Goal: Transaction & Acquisition: Obtain resource

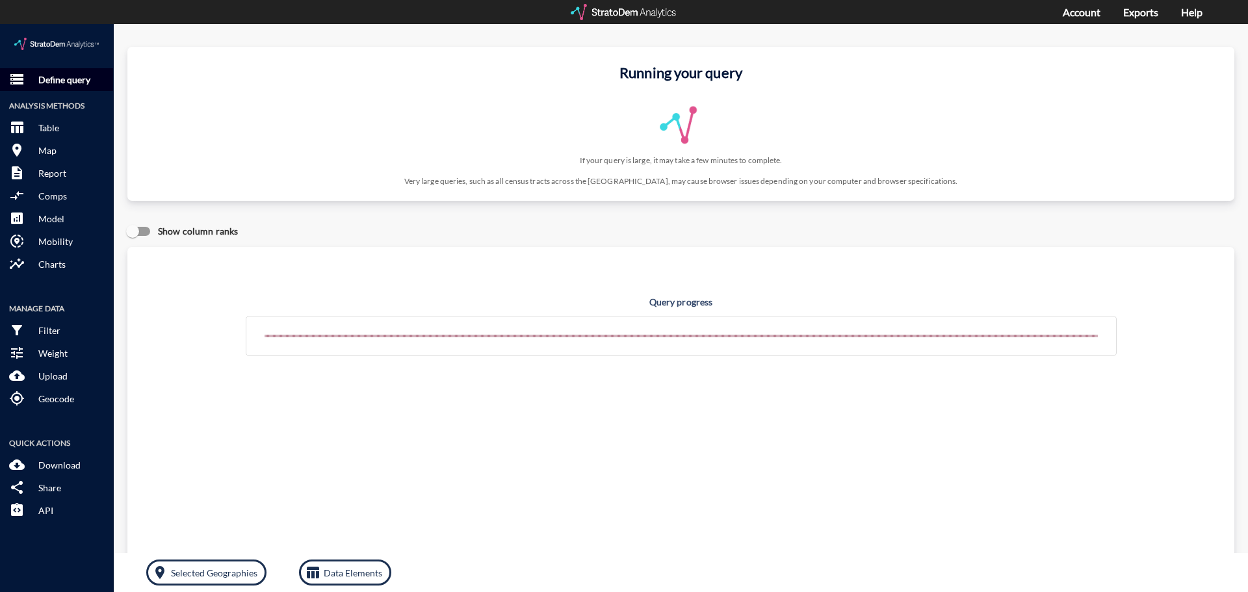
click button "storage Define query"
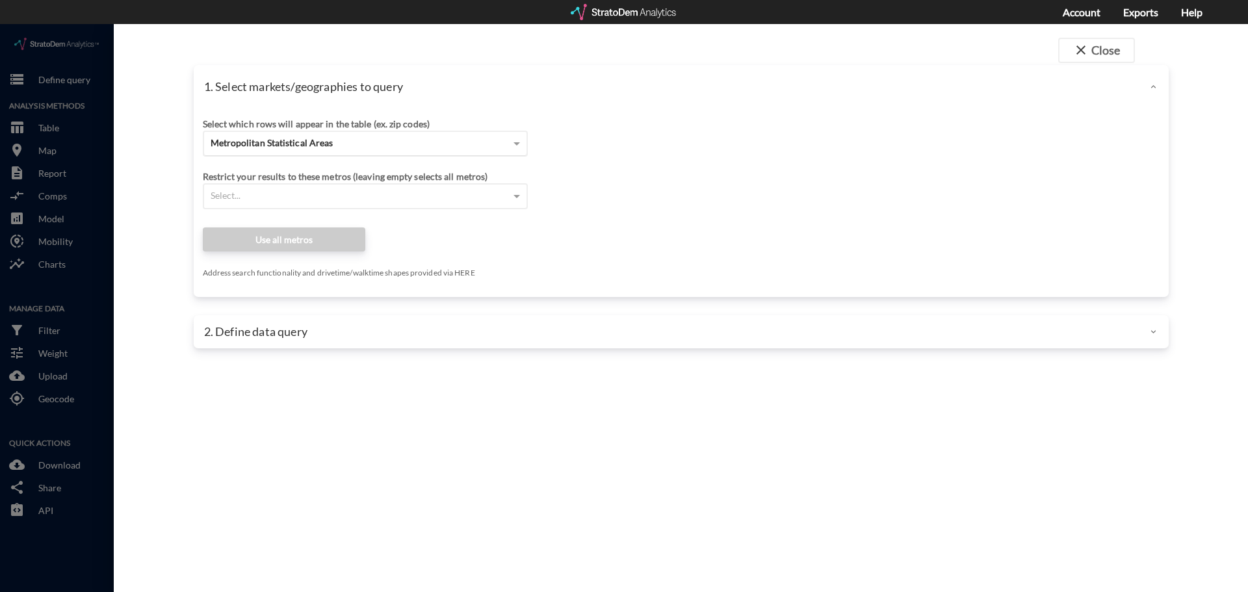
click div "Metropolitan Statistical Areas"
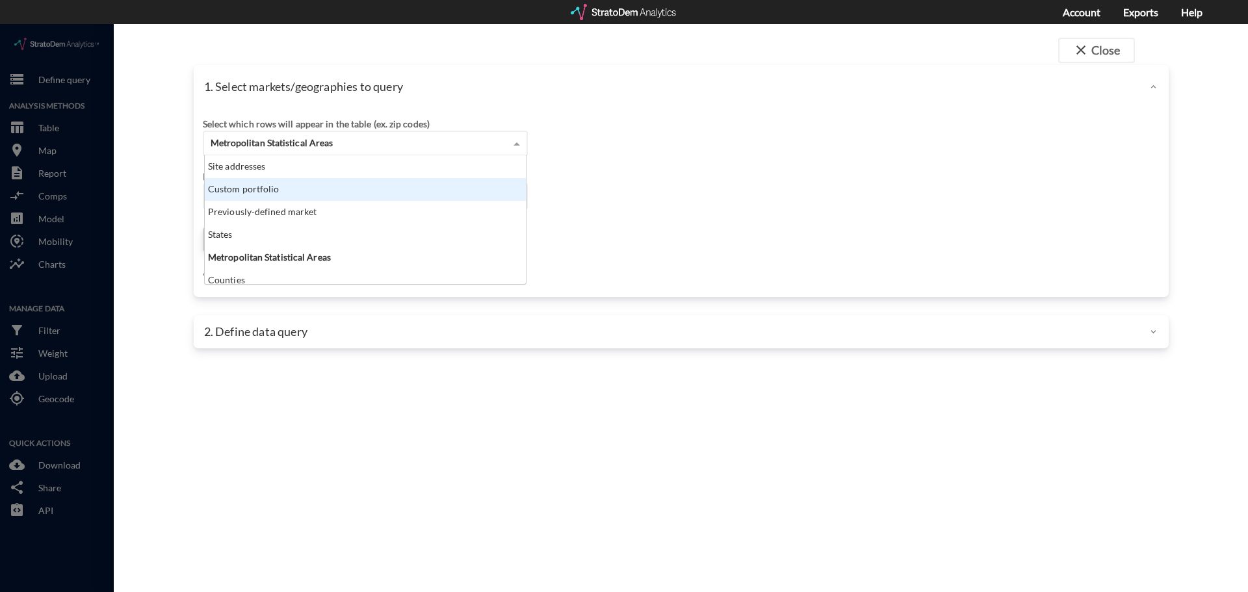
scroll to position [119, 313]
click div "Custom portfolio"
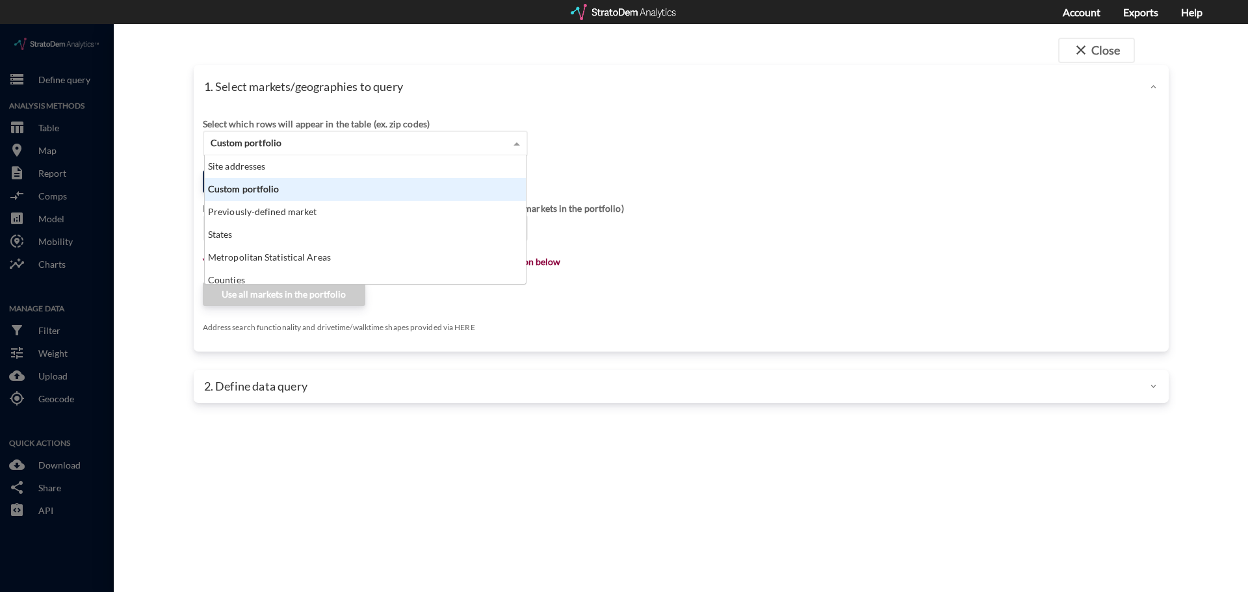
click div "1. Select markets/geographies to query"
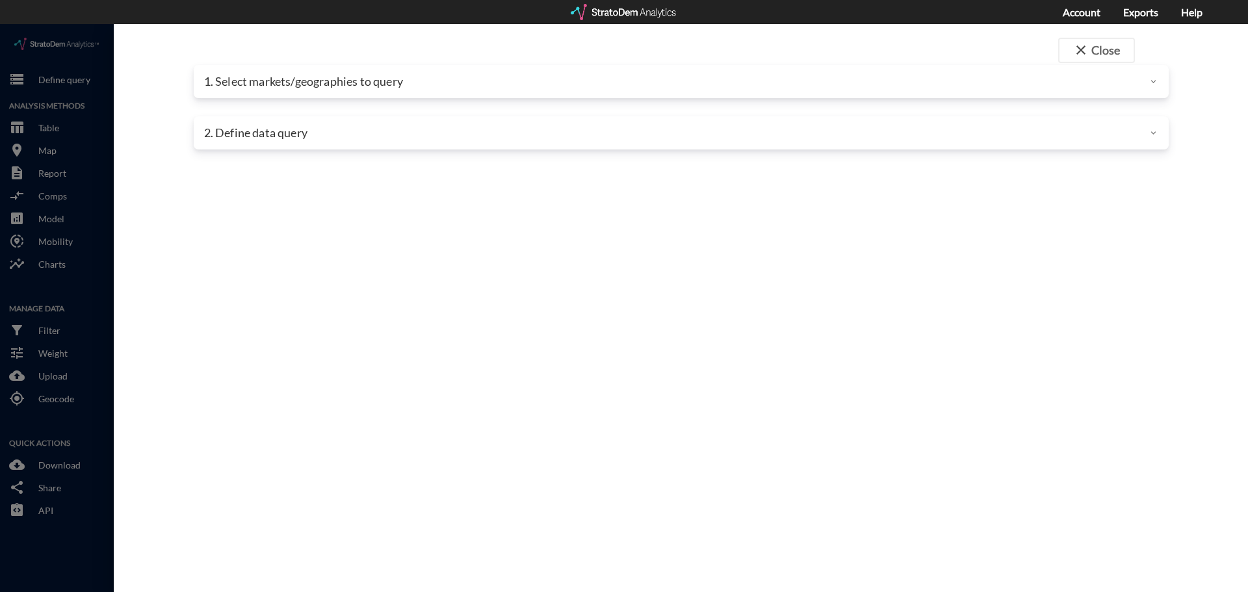
click div
click div "1. Select markets/geographies to query"
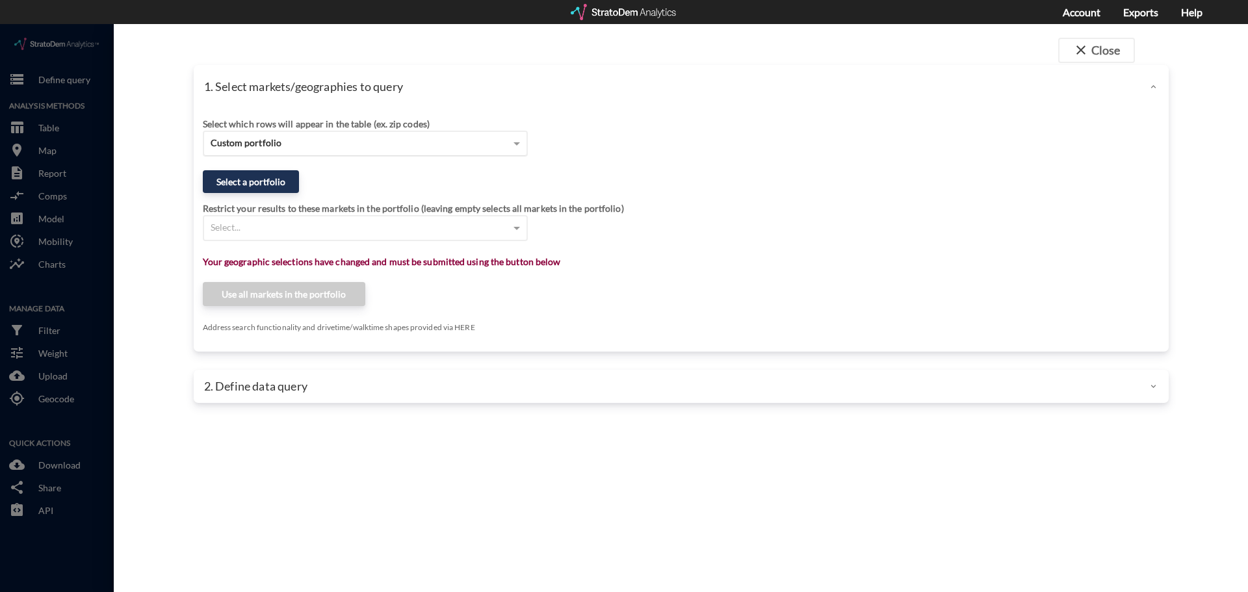
click div "Custom portfolio"
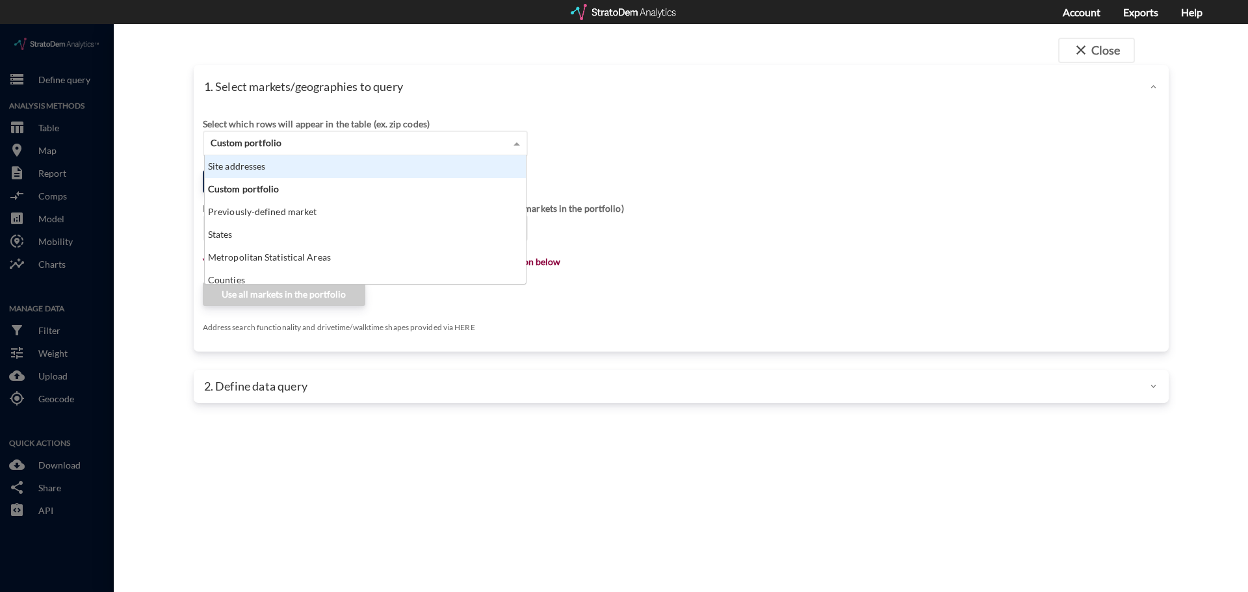
click div "Site addresses"
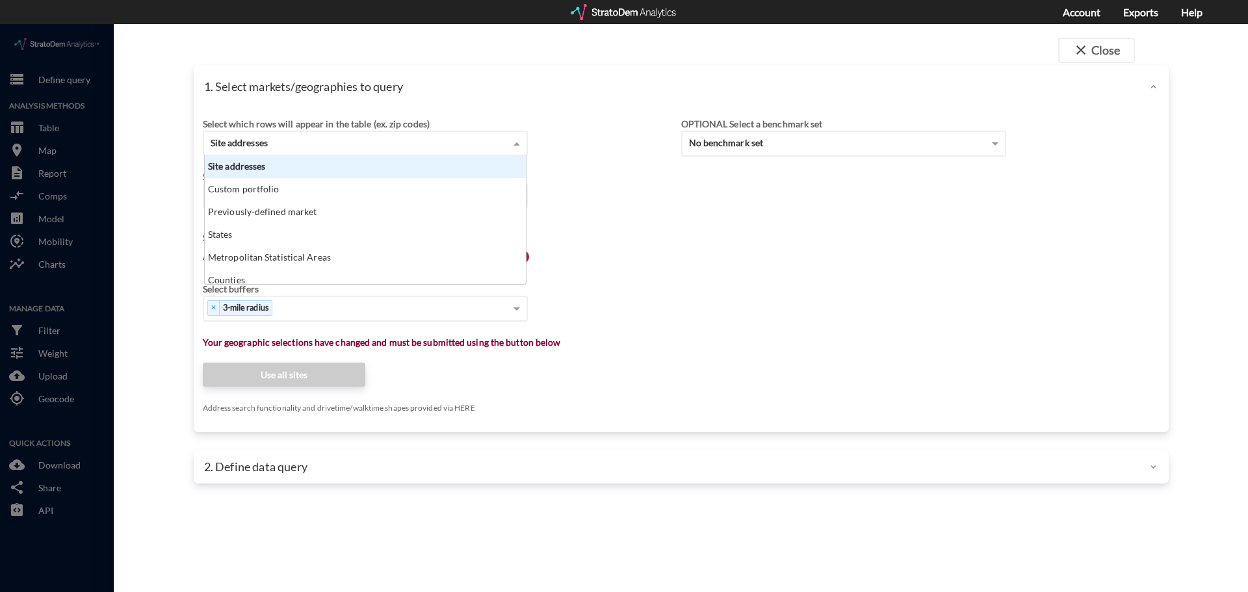
click div "Site addresses"
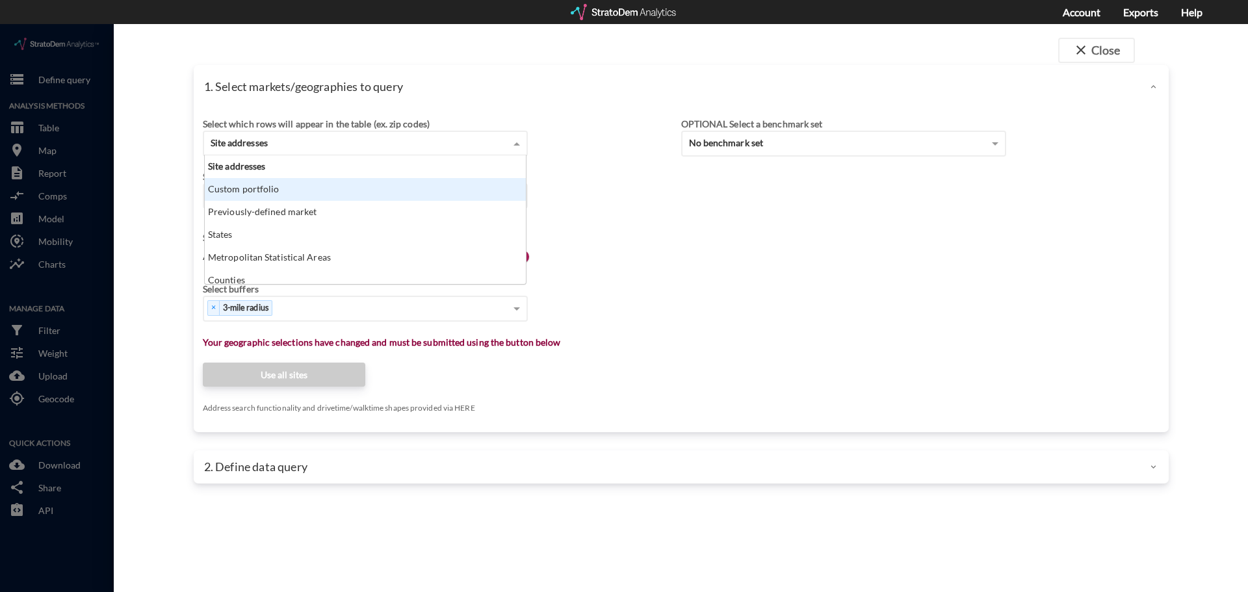
click div "Custom portfolio"
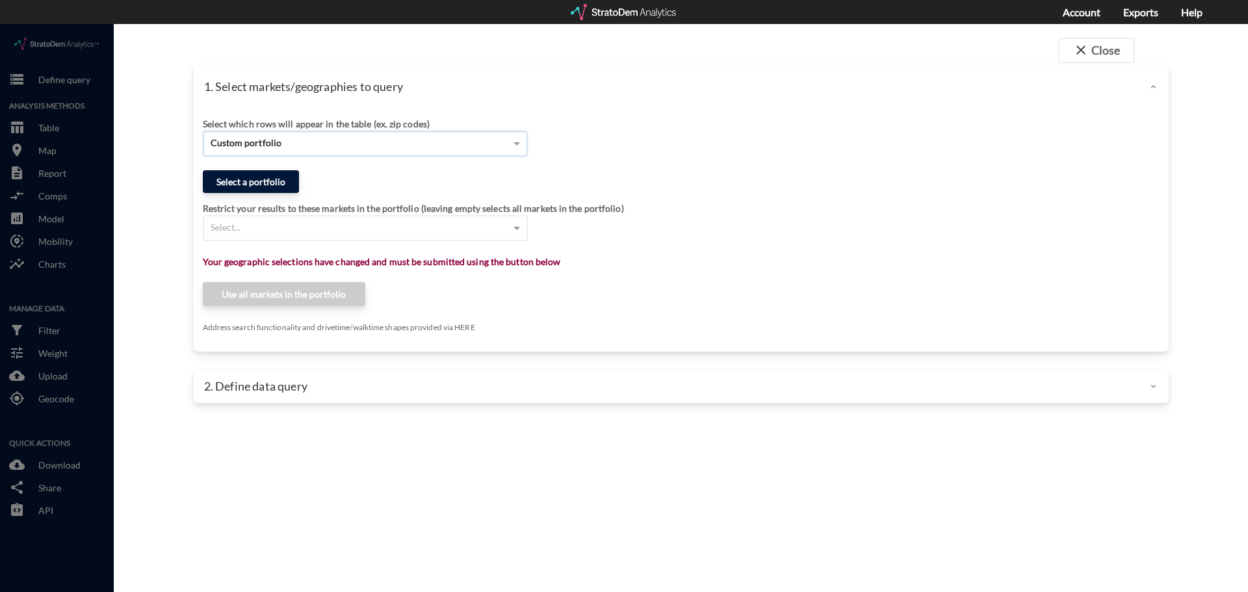
click button "Select a portfolio"
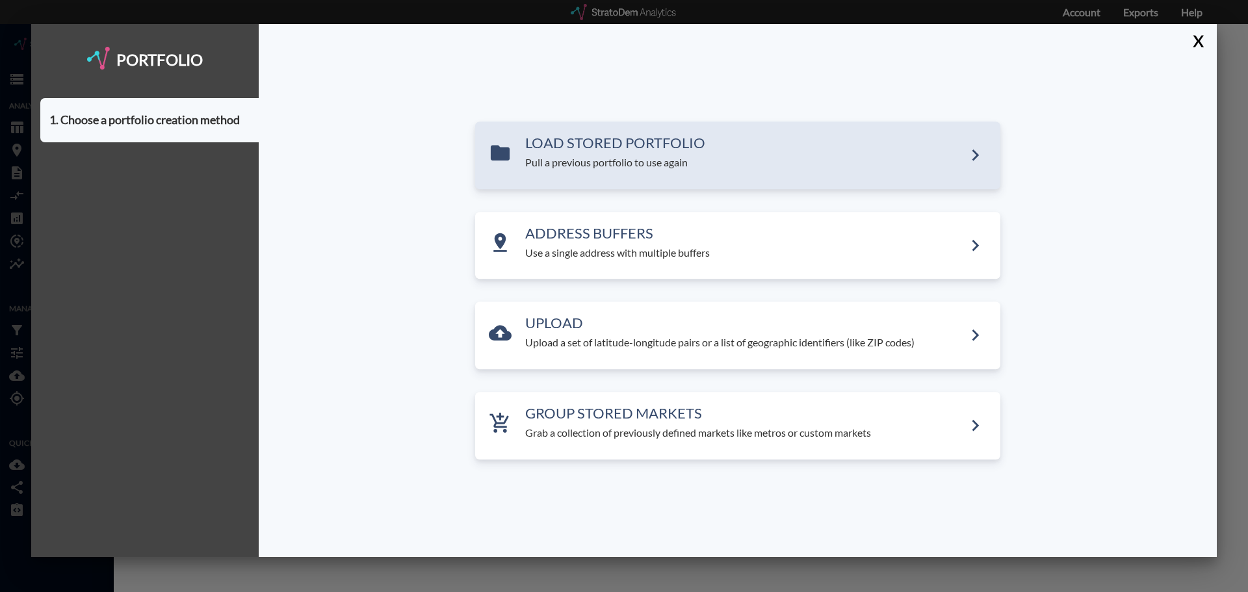
click at [577, 183] on div "LOAD STORED PORTFOLIO Pull a previous portfolio to use again" at bounding box center [737, 156] width 525 height 68
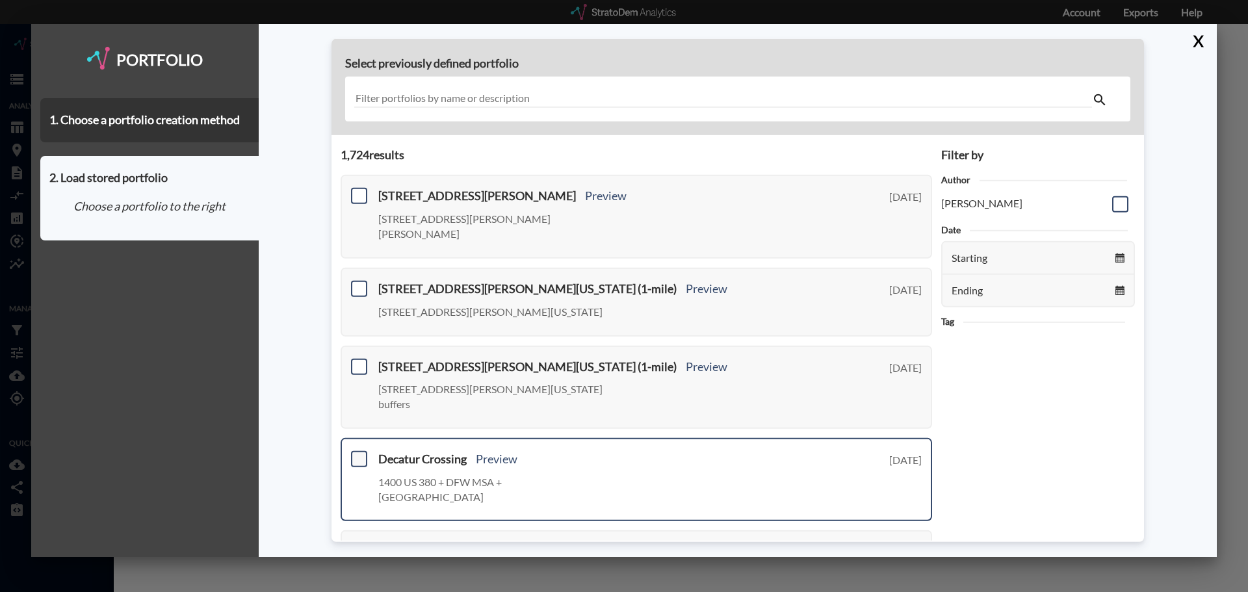
click at [362, 451] on span at bounding box center [359, 459] width 16 height 16
click at [358, 454] on input "checkbox" at bounding box center [358, 454] width 0 height 0
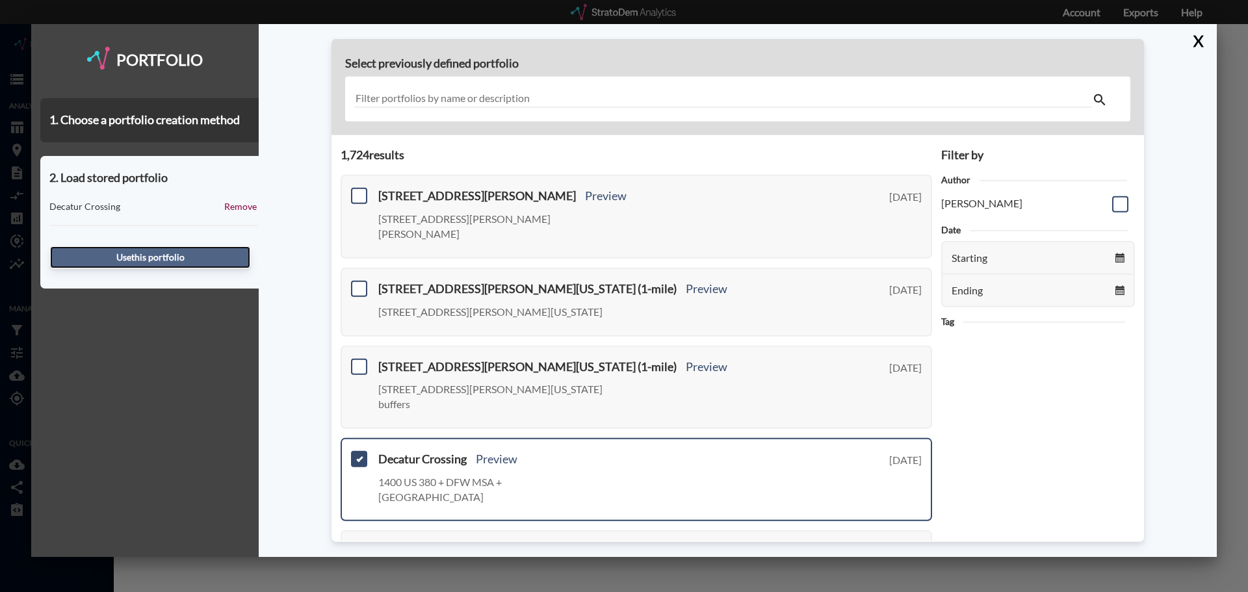
click at [195, 255] on button "Use this portfolio" at bounding box center [150, 257] width 200 height 22
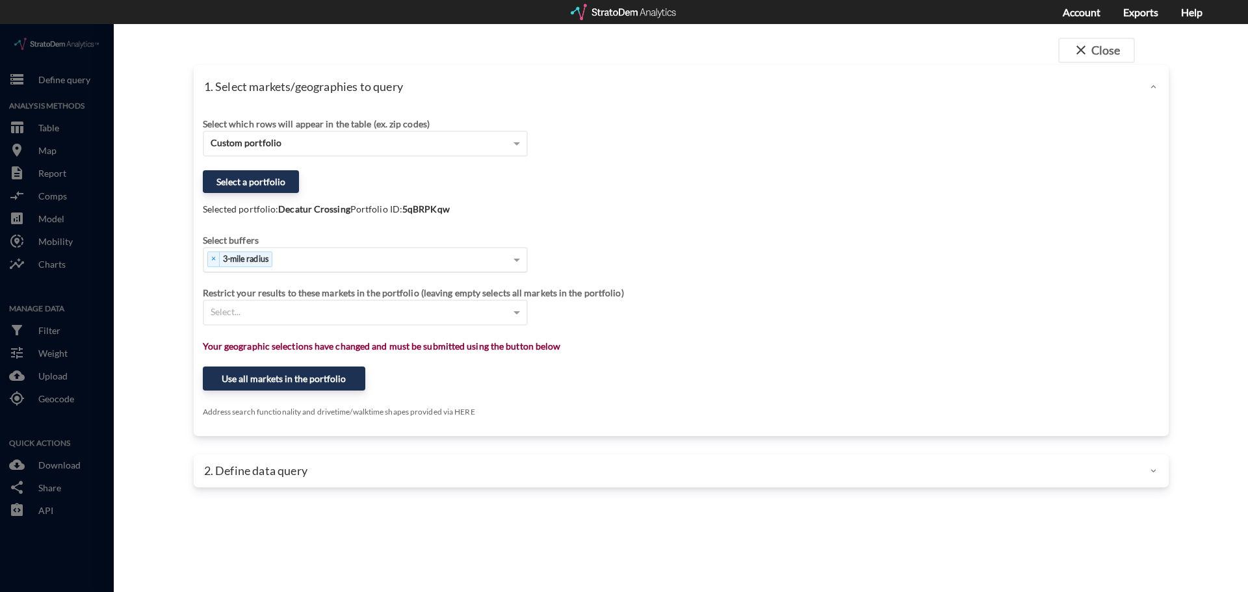
click div "× 3-mile radius"
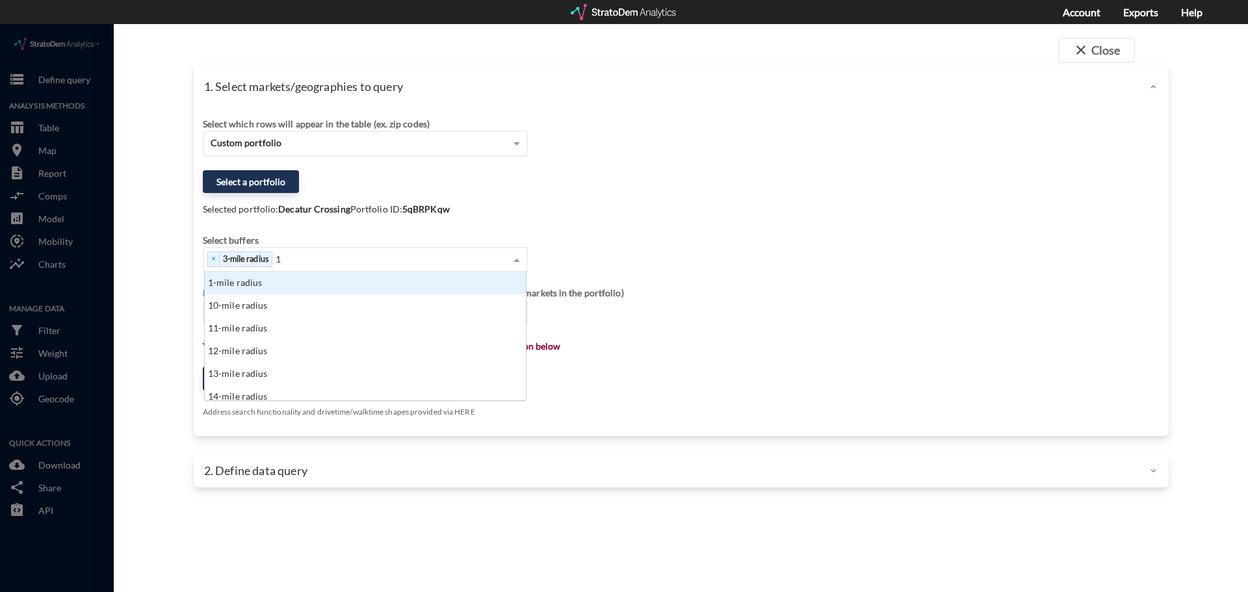
type input "10"
type input "20"
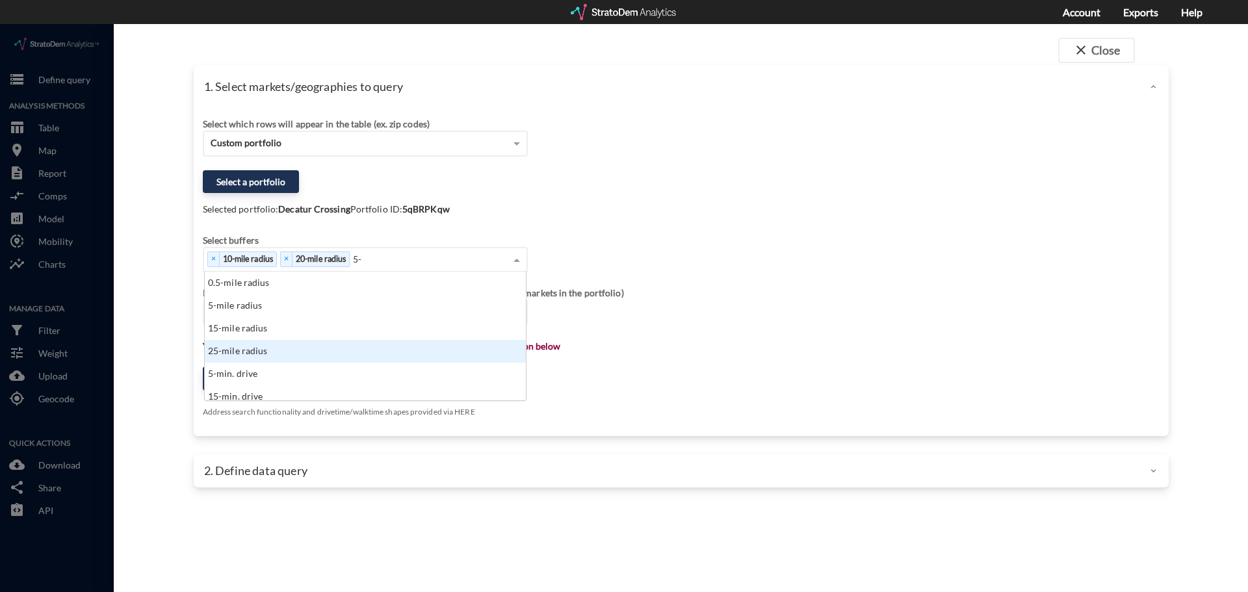
scroll to position [10, 8]
type input "5-mil"
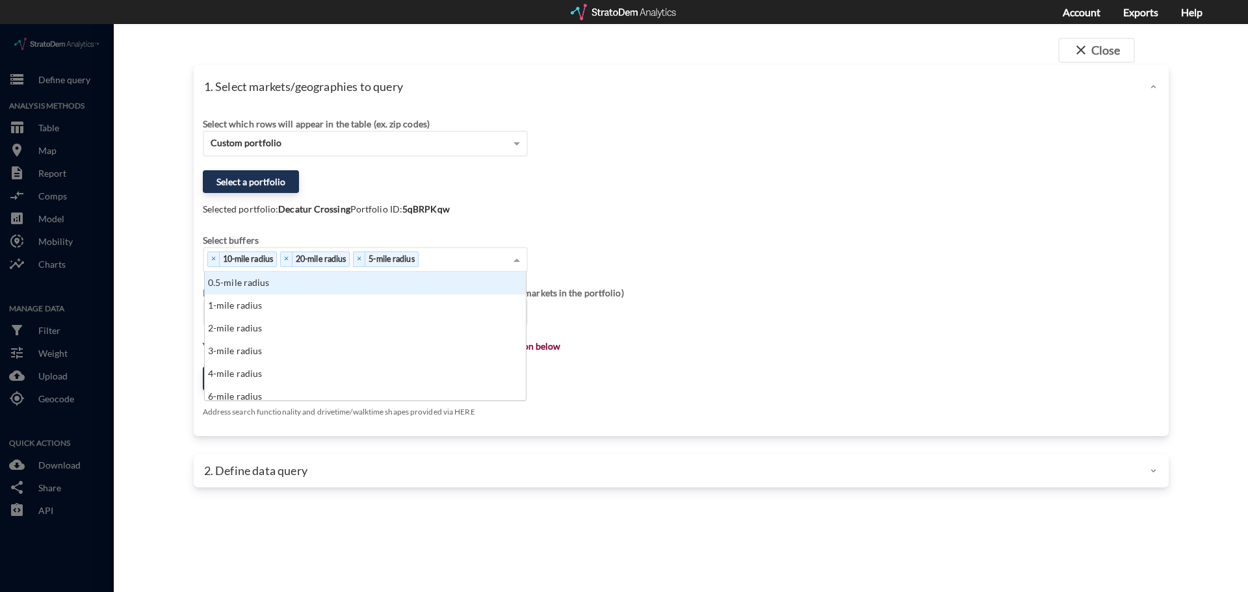
scroll to position [119, 313]
drag, startPoint x: 408, startPoint y: 236, endPoint x: 344, endPoint y: 237, distance: 63.7
click div "× 10-mile radius × 20-mile radius × 5-mile radius"
type input "10-"
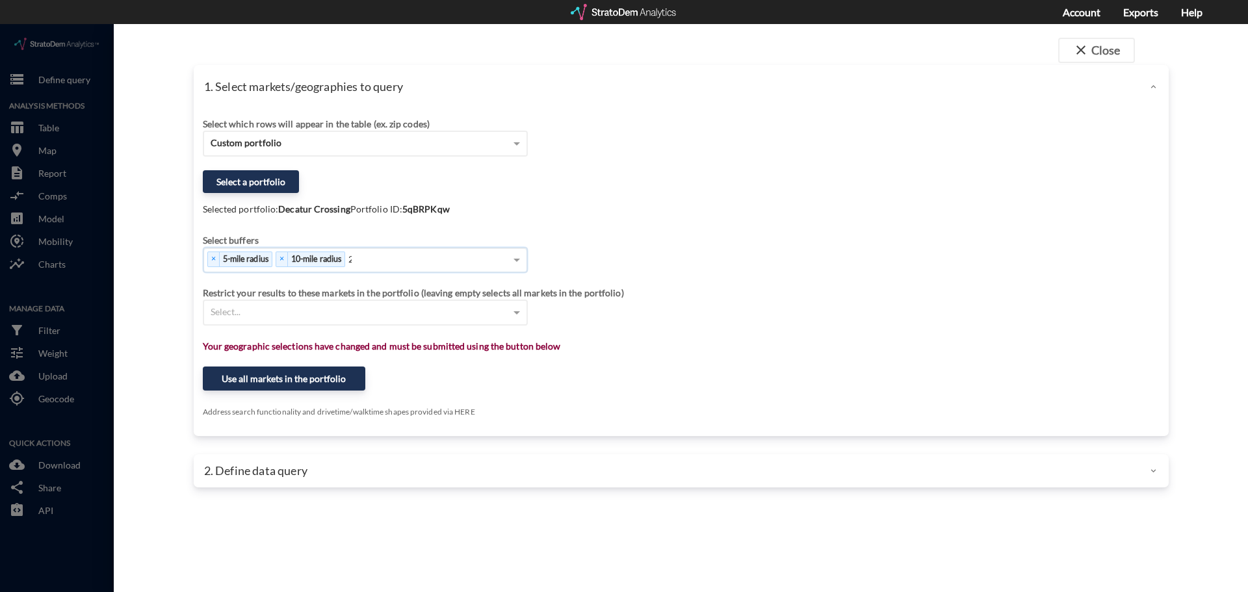
type input "20"
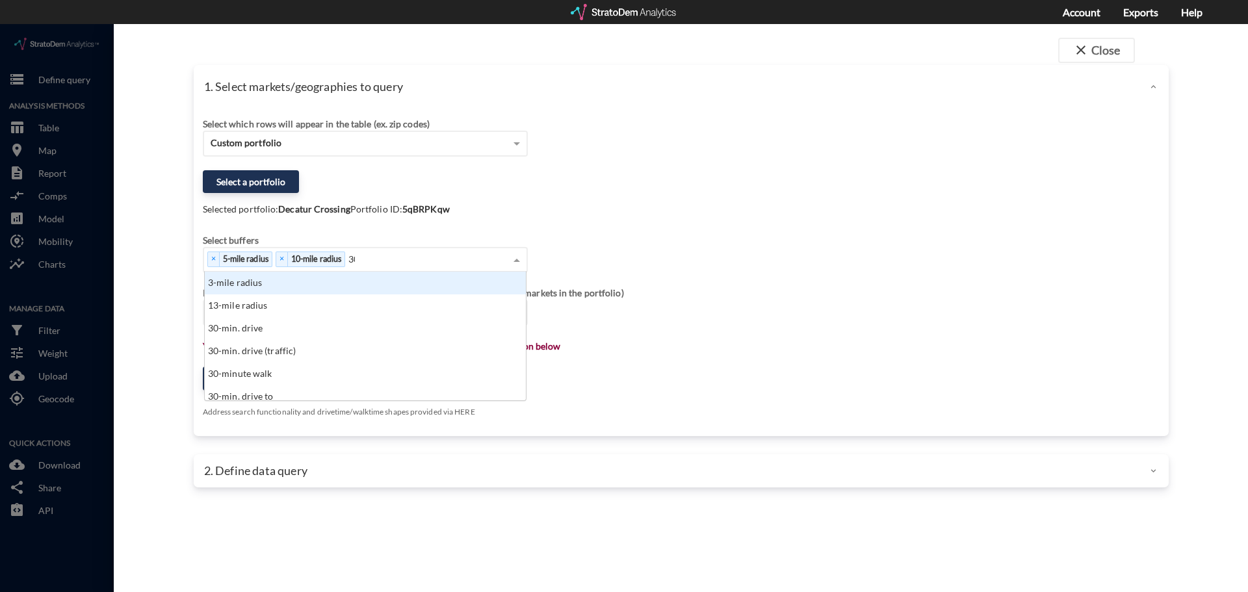
scroll to position [10, 8]
type input "3"
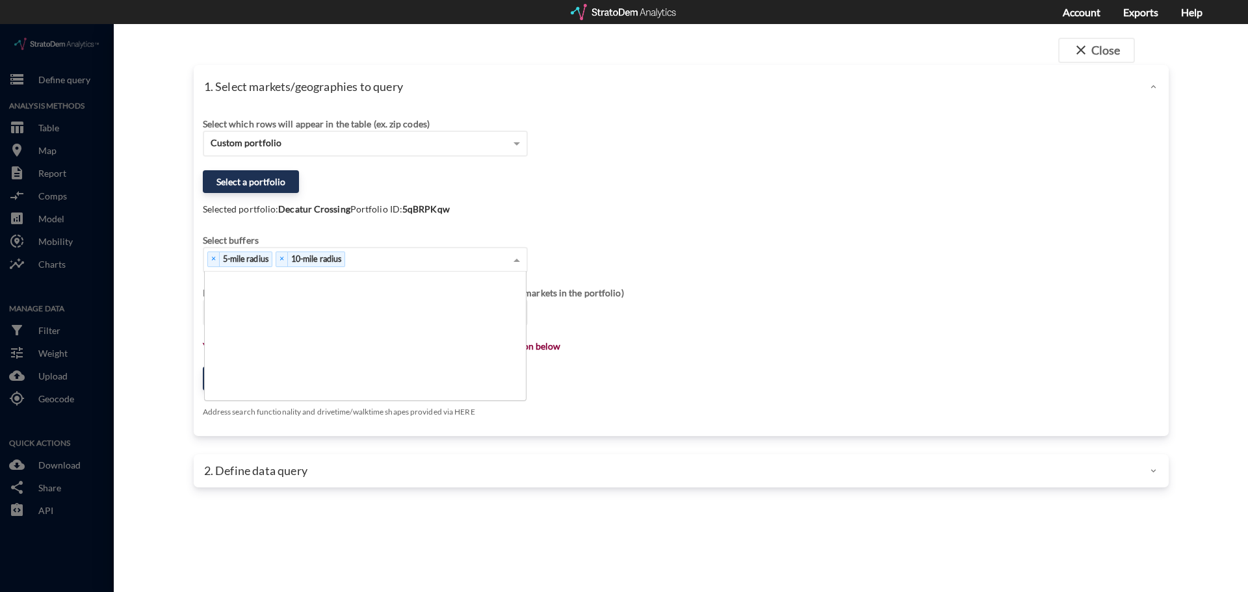
scroll to position [325, 0]
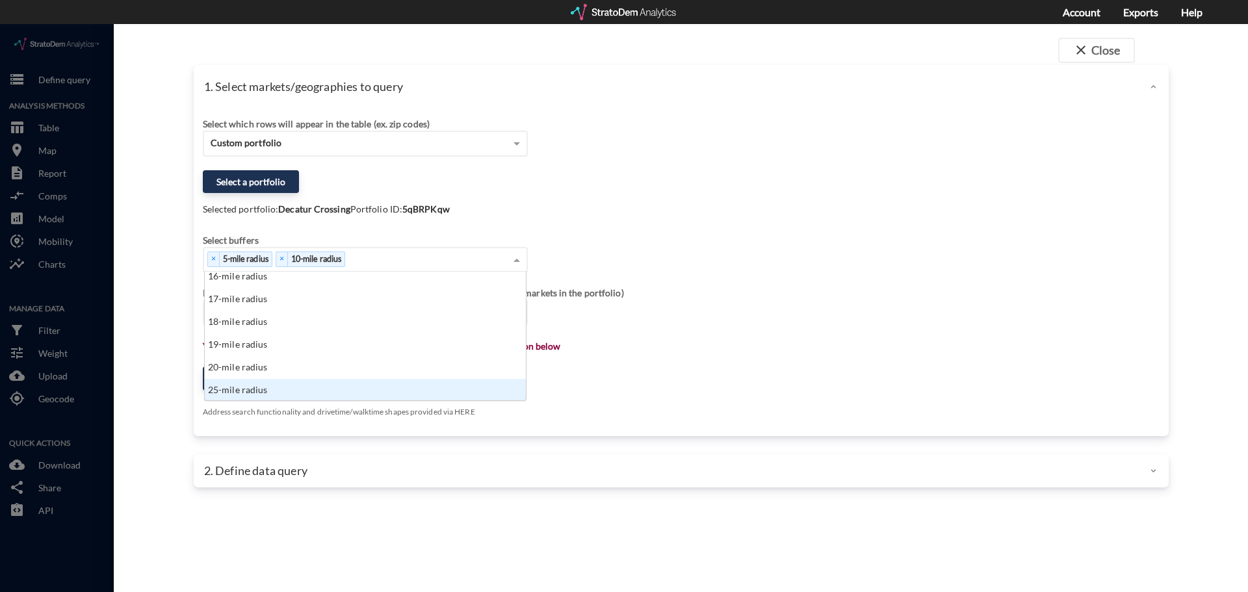
click div "25-mile radius"
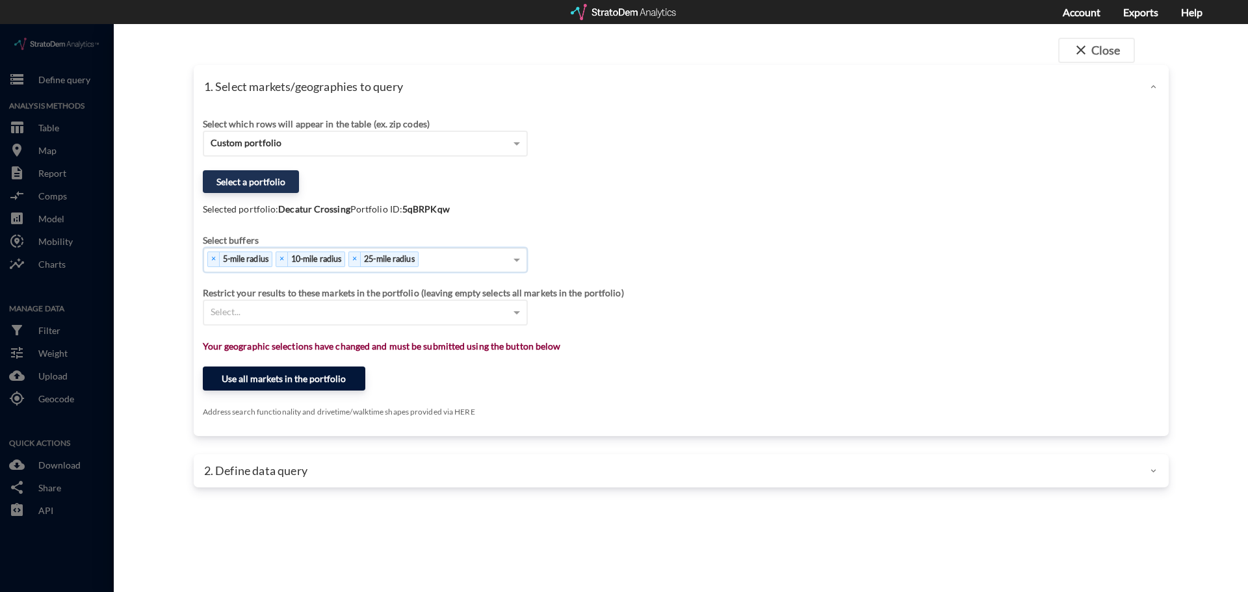
click button "Use all markets in the portfolio"
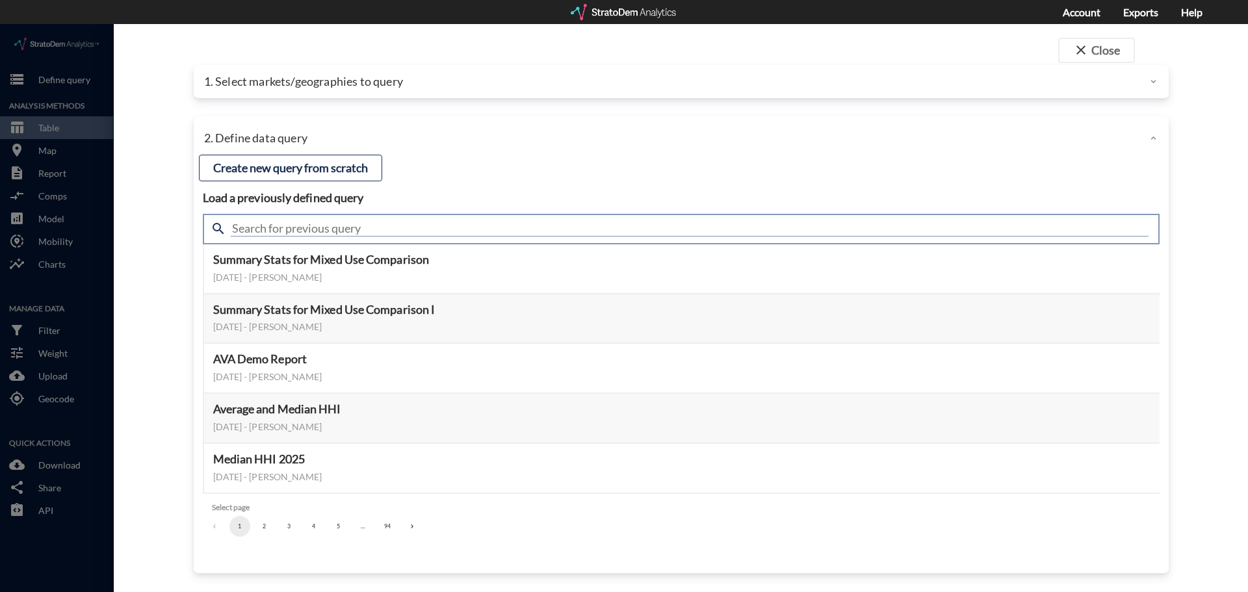
click input "text"
type input "industrial"
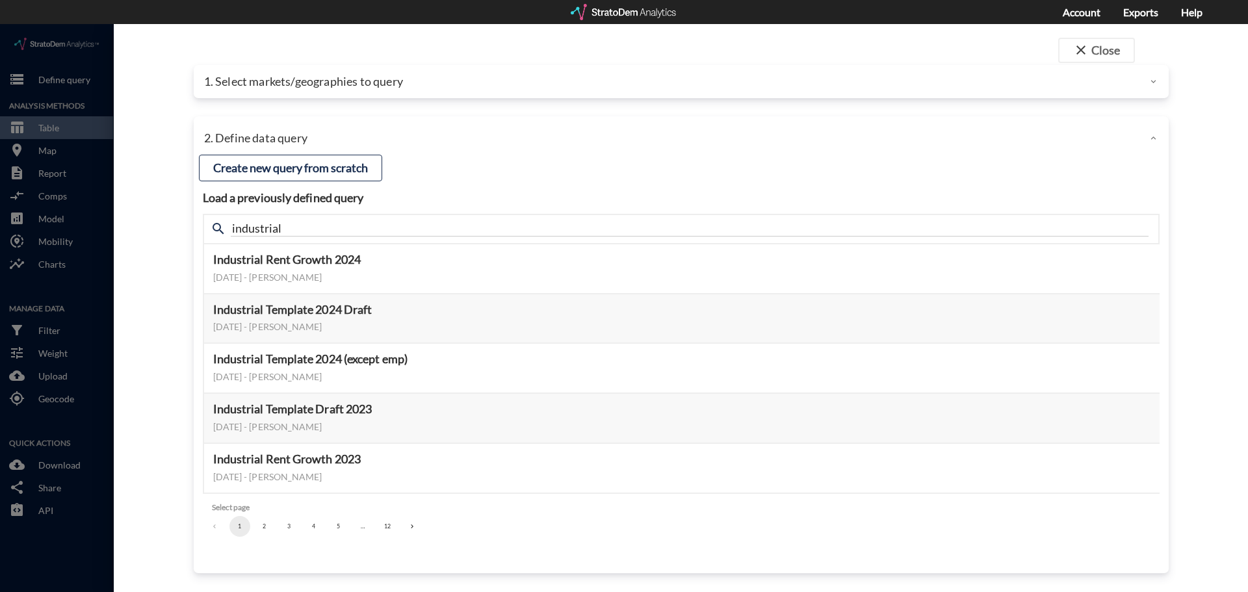
click div "close Close 1. Select markets/geographies to query Select which rows will appea…"
click button "Select this query"
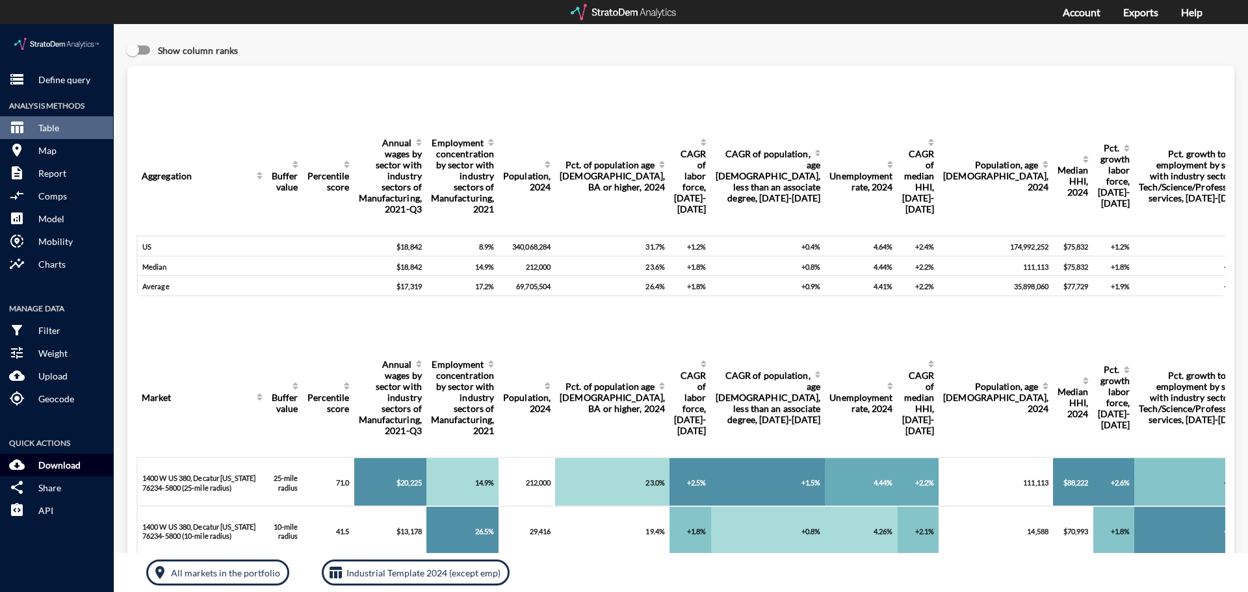
click p "Download"
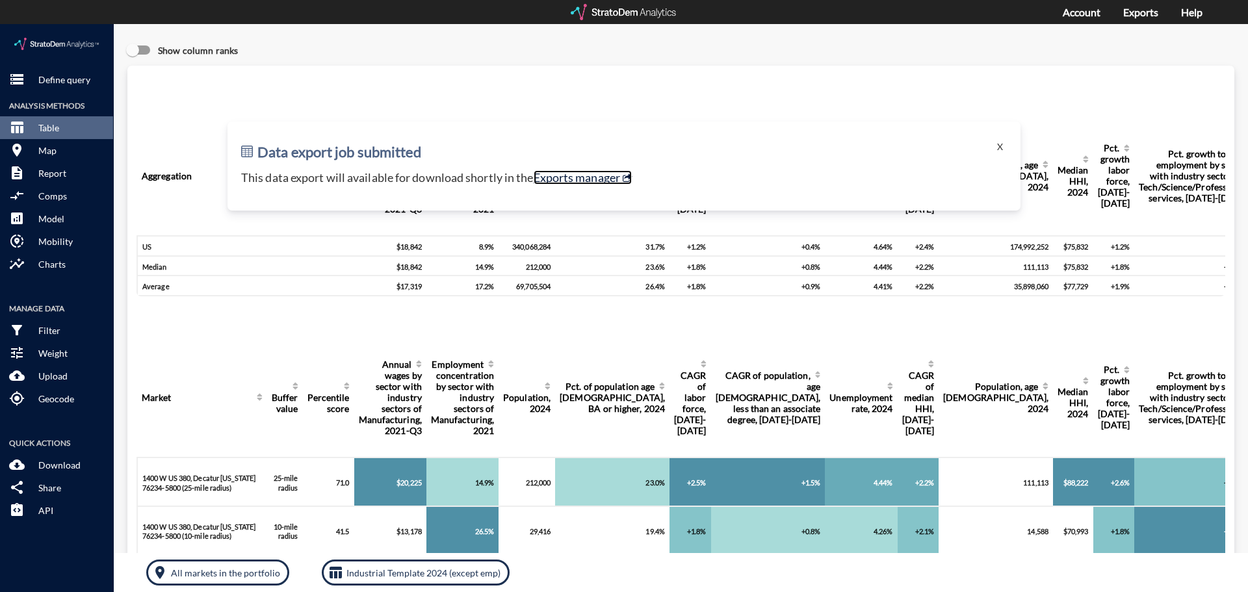
click link "Exports manager"
click button "X"
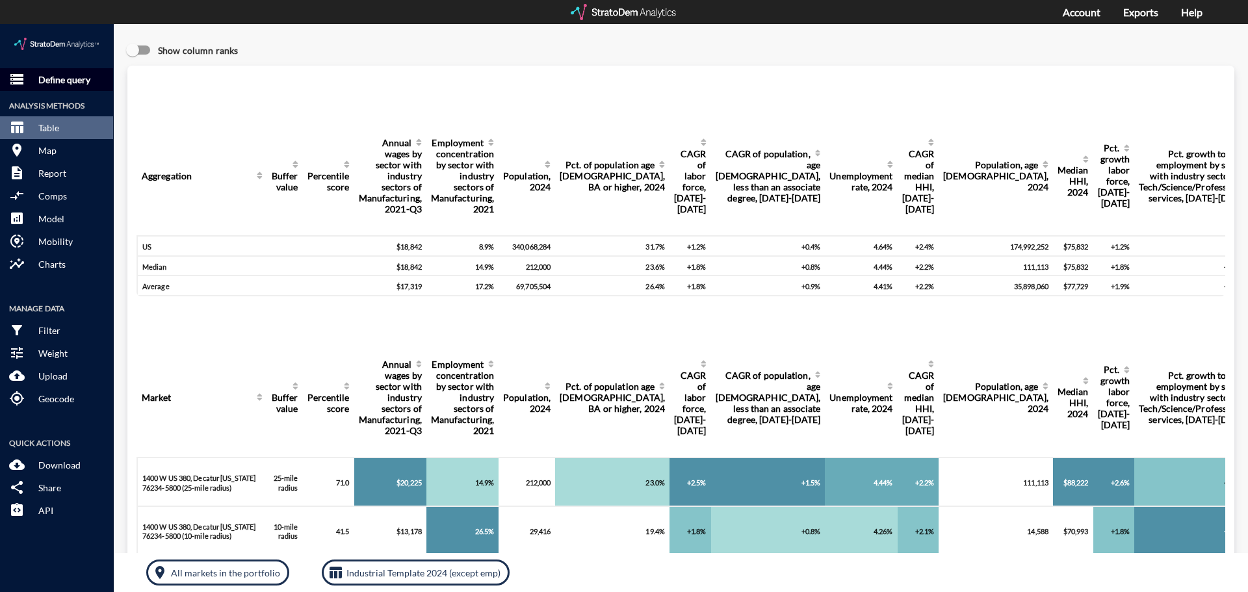
click p "Define query"
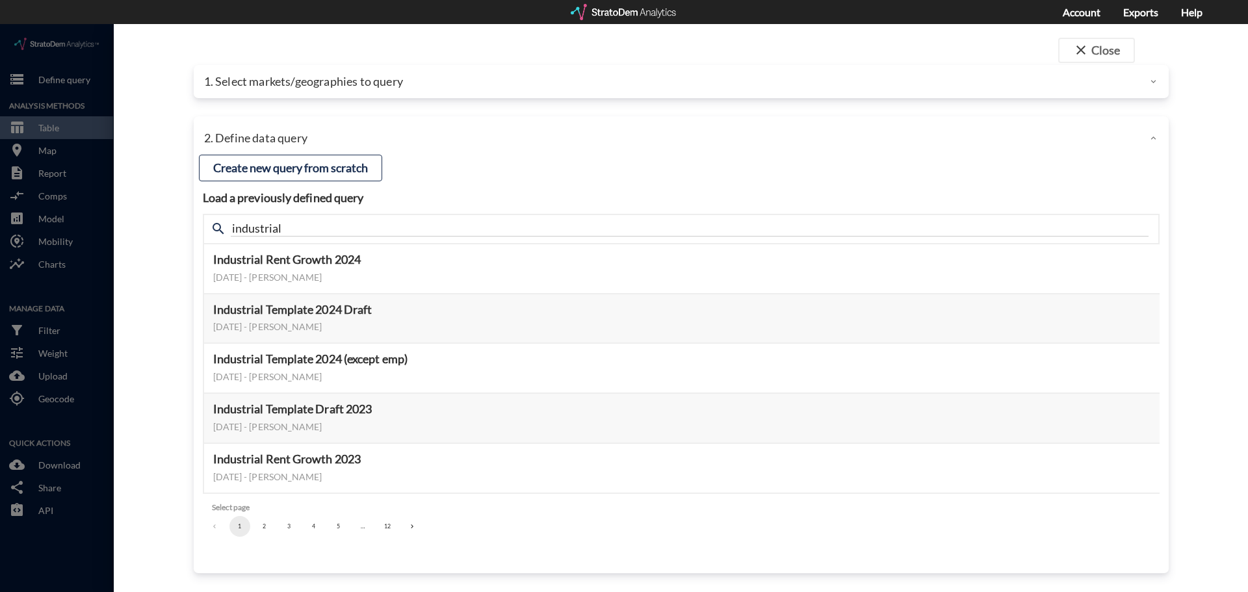
click p "1. Select markets/geographies to query"
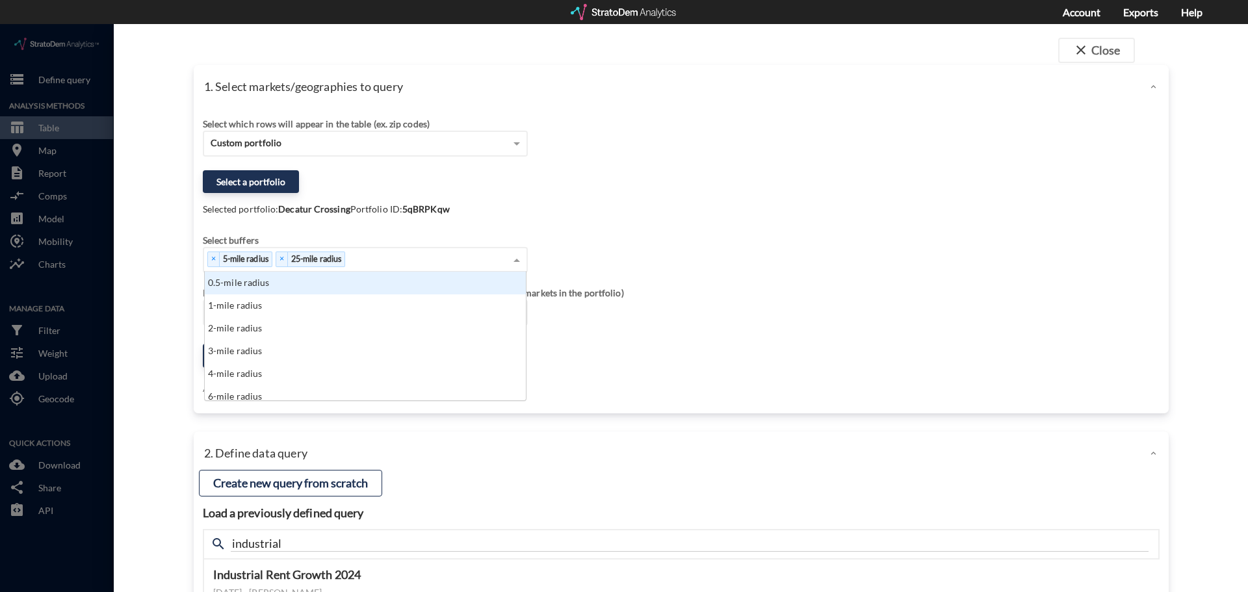
click div "× 5-mile radius × 25-mile radius"
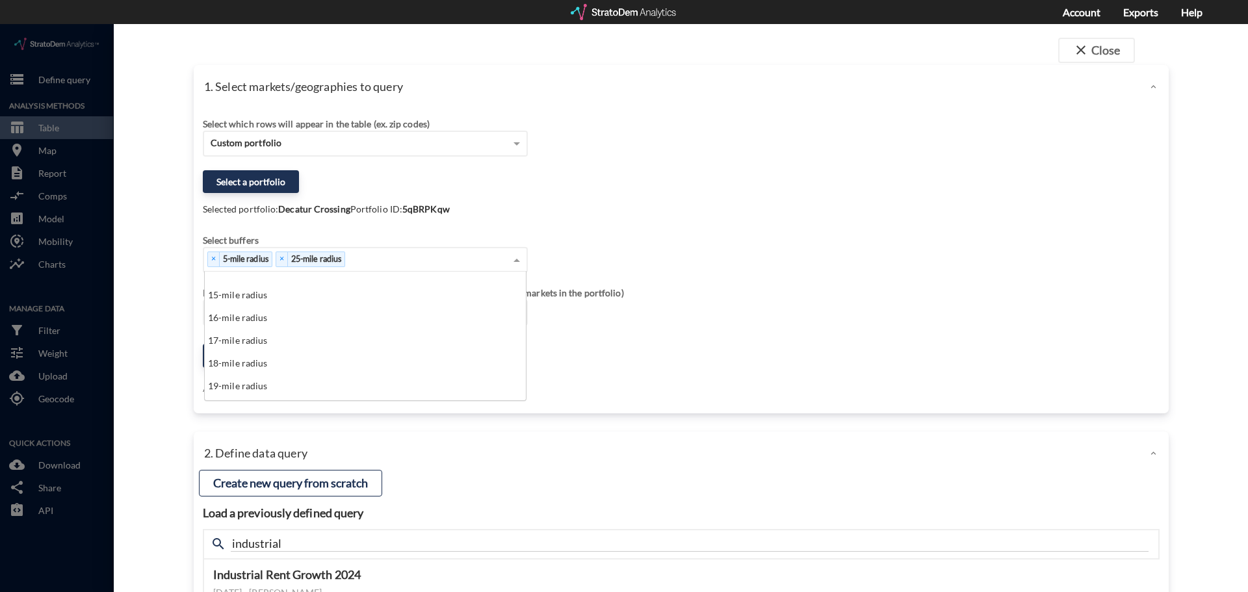
scroll to position [390, 0]
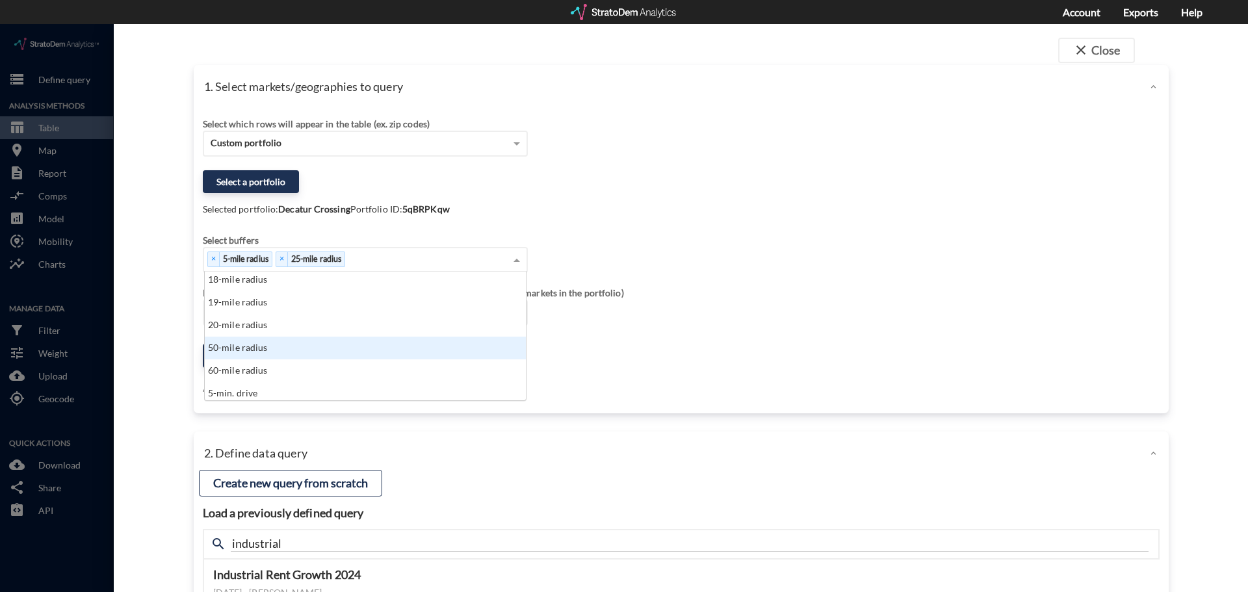
click div "50-mile radius"
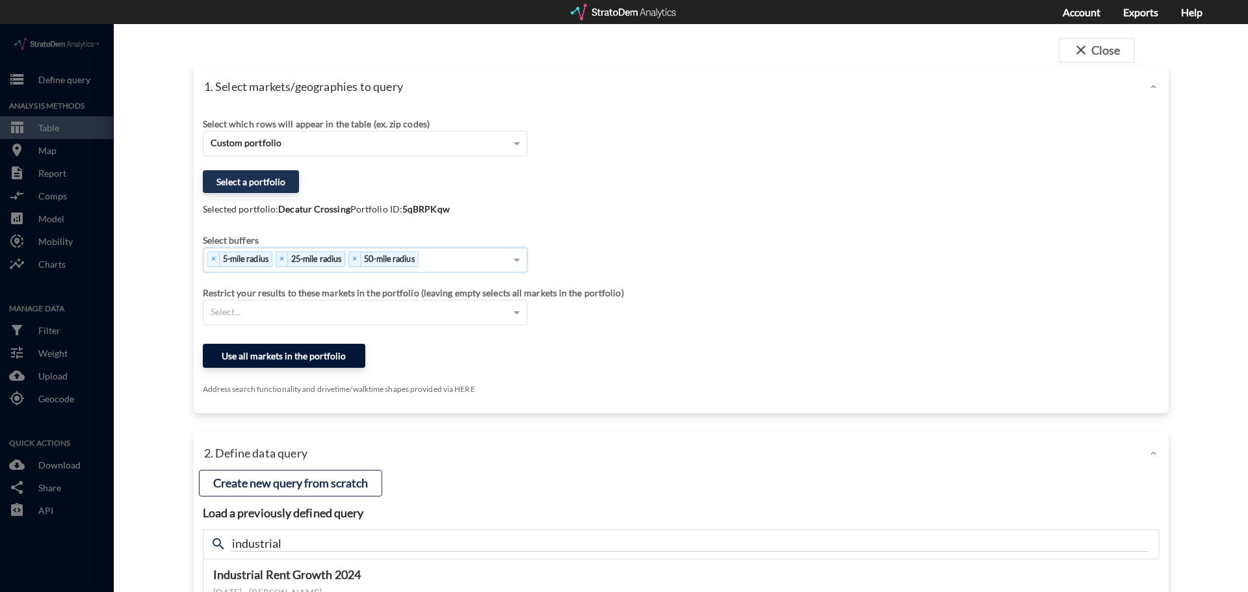
click button "Use all markets in the portfolio"
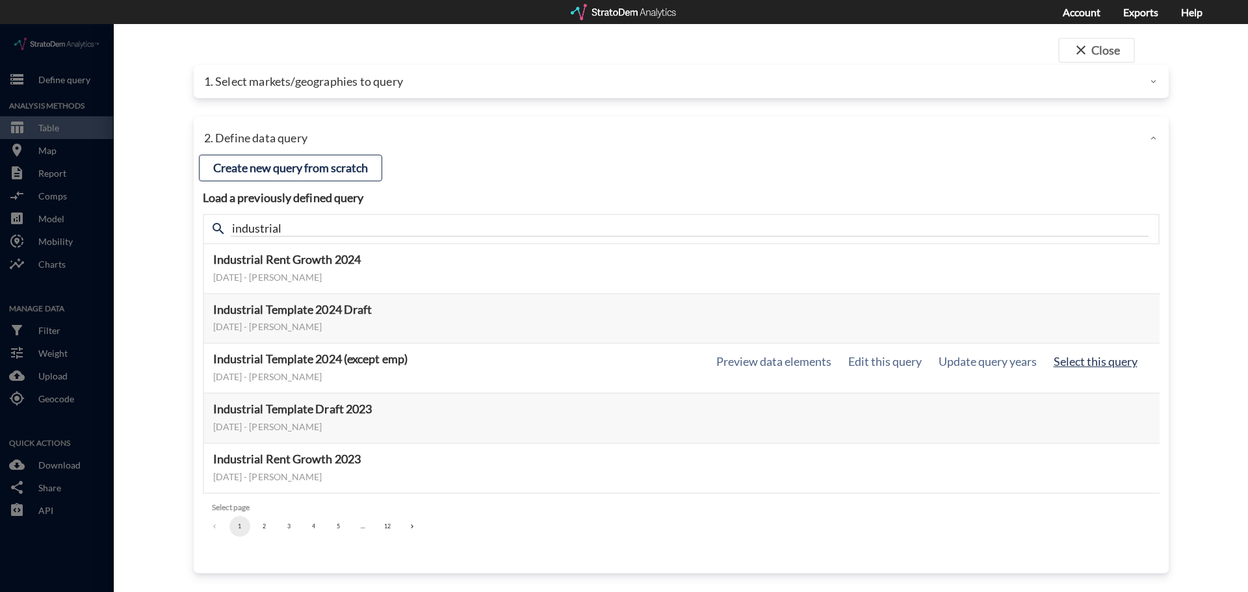
click button "Select this query"
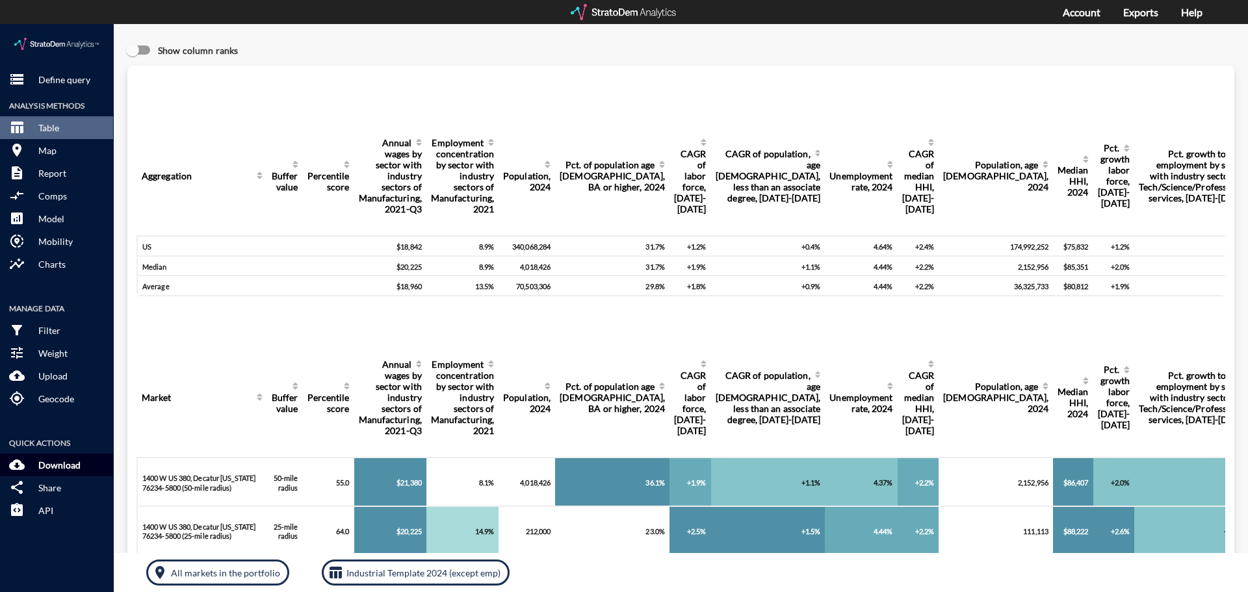
click button "cloud_download Download"
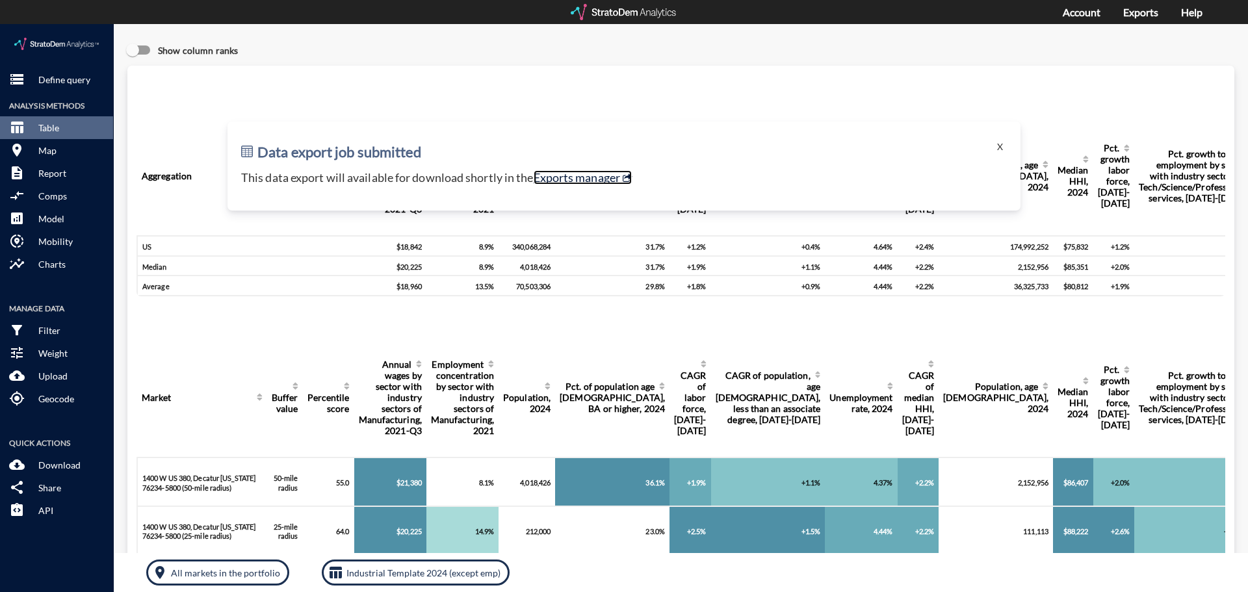
click link "Exports manager"
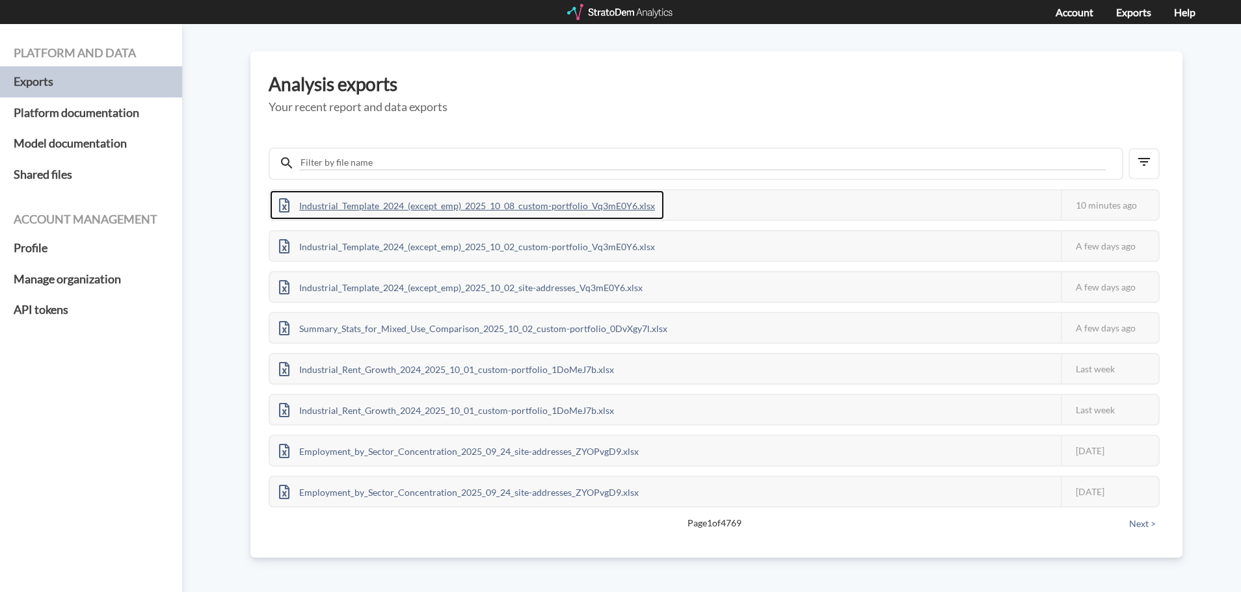
click at [620, 193] on div "Industrial_Template_2024_(except_emp)_2025_10_08_custom-portfolio_Vq3mE0Y6.xlsx" at bounding box center [467, 205] width 394 height 29
click at [516, 215] on div "Industrial_Template_2024_(except_emp)_2025_10_08_custom-portfolio_Vq3mE0Y6.xlsx" at bounding box center [467, 205] width 394 height 29
